Goal: Transaction & Acquisition: Purchase product/service

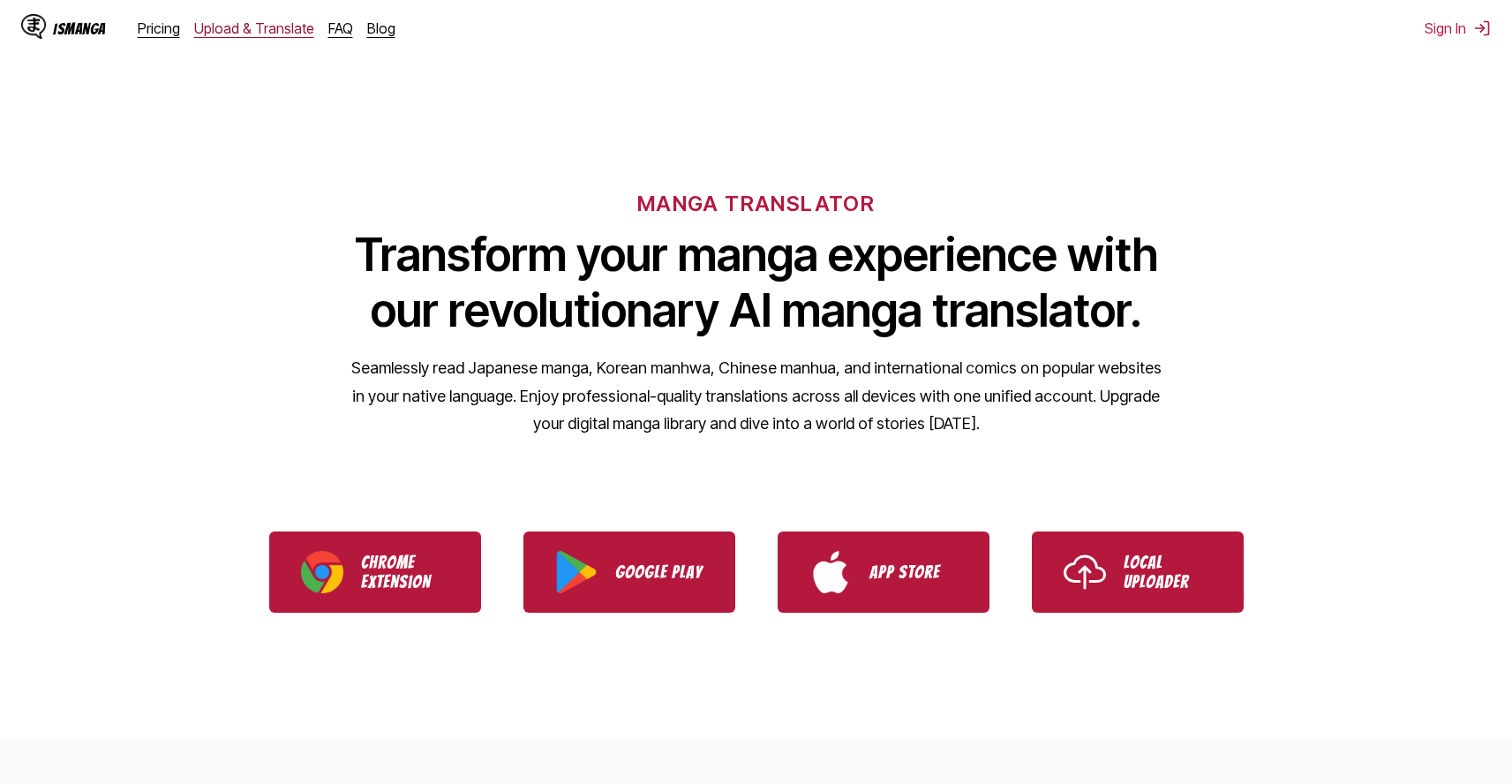
click at [225, 33] on link "Upload & Translate" at bounding box center [254, 28] width 120 height 18
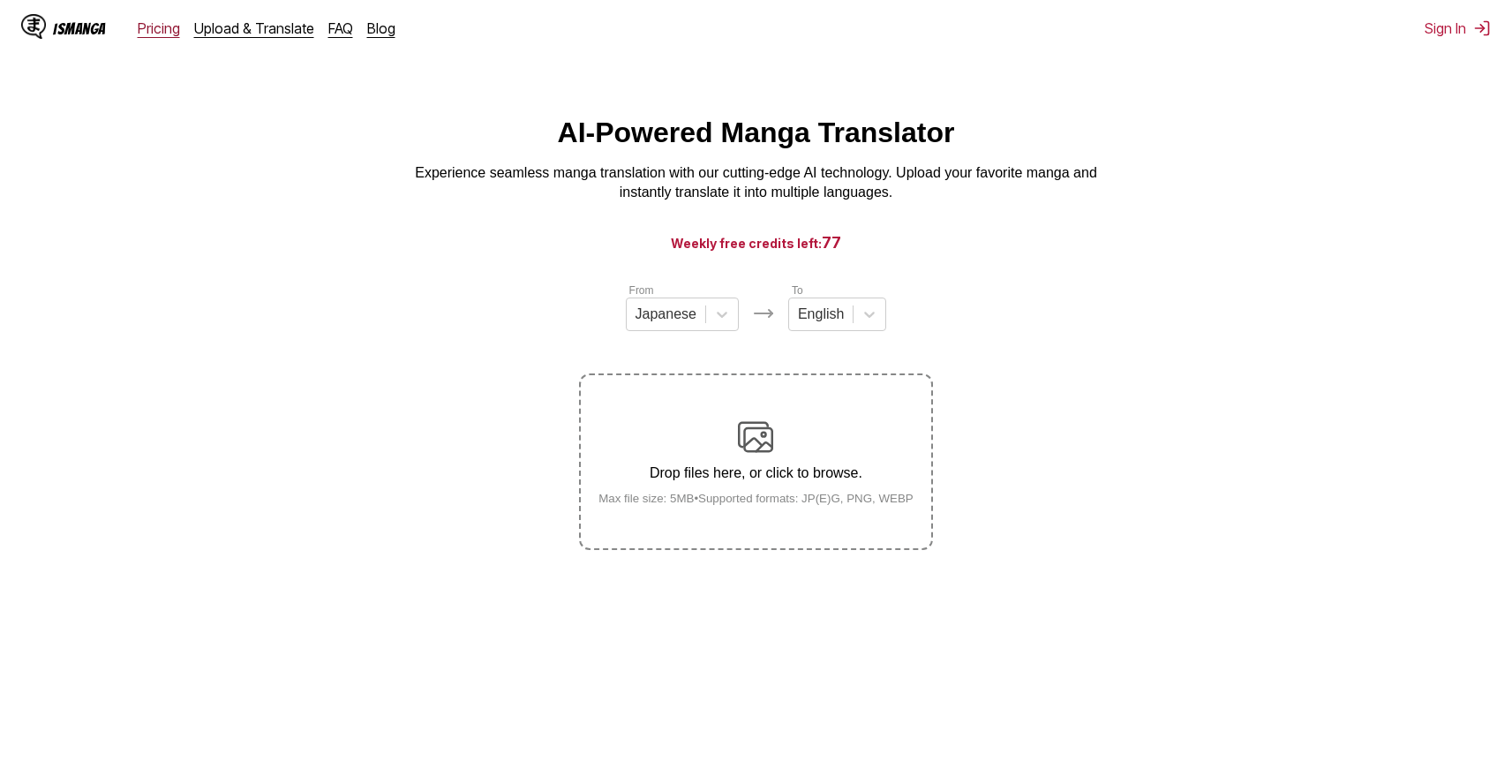
click at [162, 33] on link "Pricing" at bounding box center [160, 28] width 43 height 18
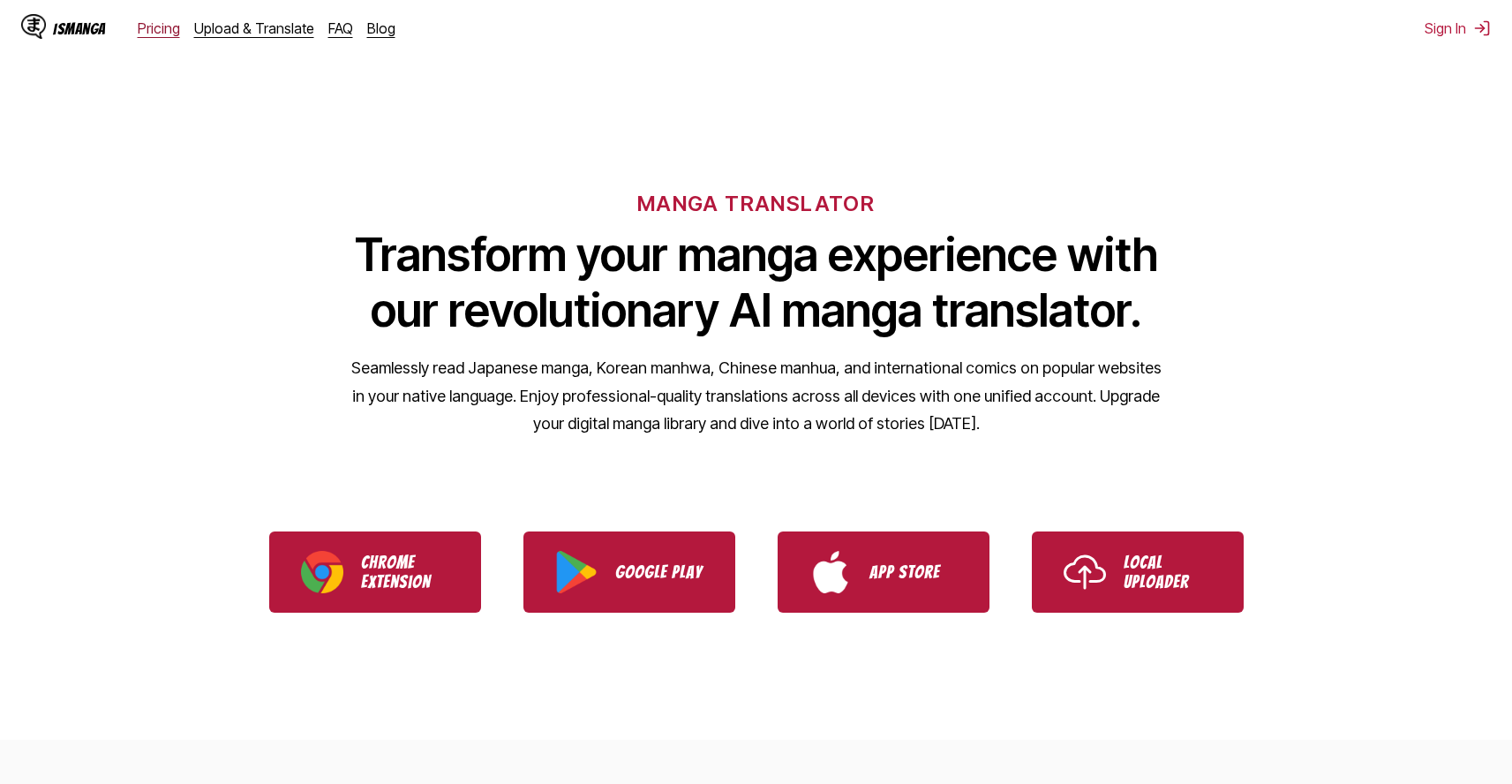
click at [158, 33] on link "Pricing" at bounding box center [160, 28] width 43 height 18
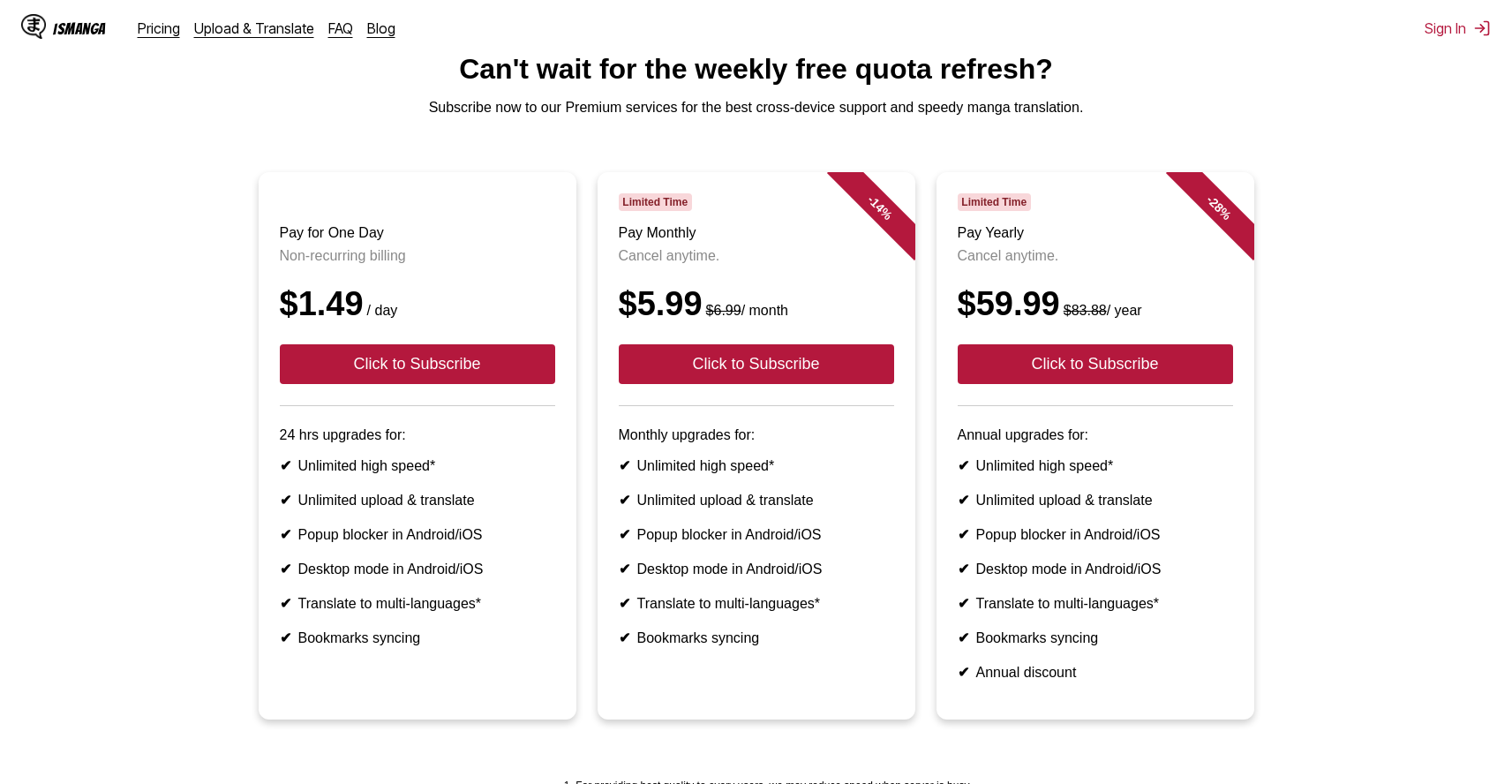
scroll to position [15, 0]
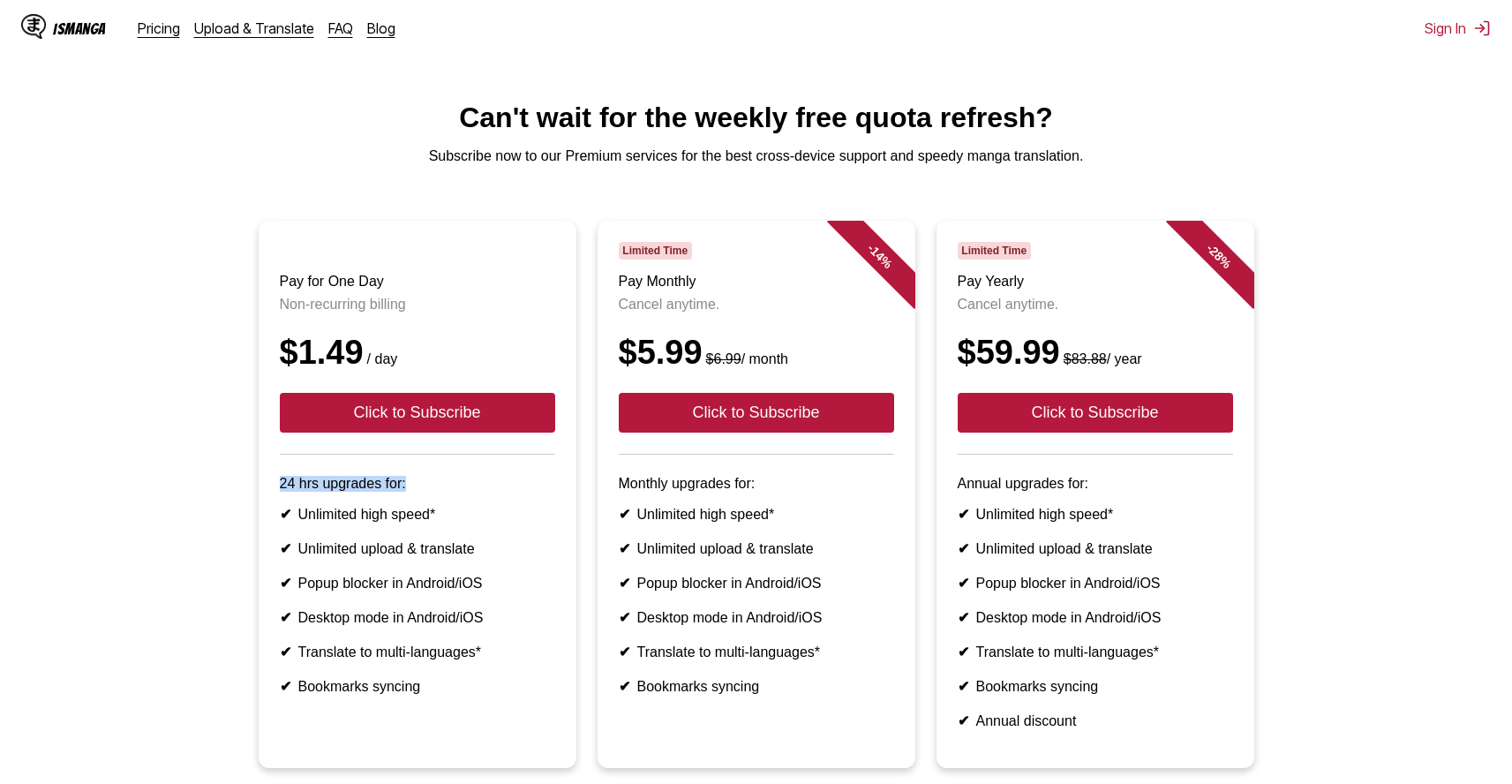
drag, startPoint x: 264, startPoint y: 490, endPoint x: 497, endPoint y: 496, distance: 233.1
click at [497, 496] on article "Pay for One Day Non-recurring billing $1.49 / day Click to Subscribe 24 hrs upg…" at bounding box center [417, 494] width 318 height 548
